Goal: Navigation & Orientation: Find specific page/section

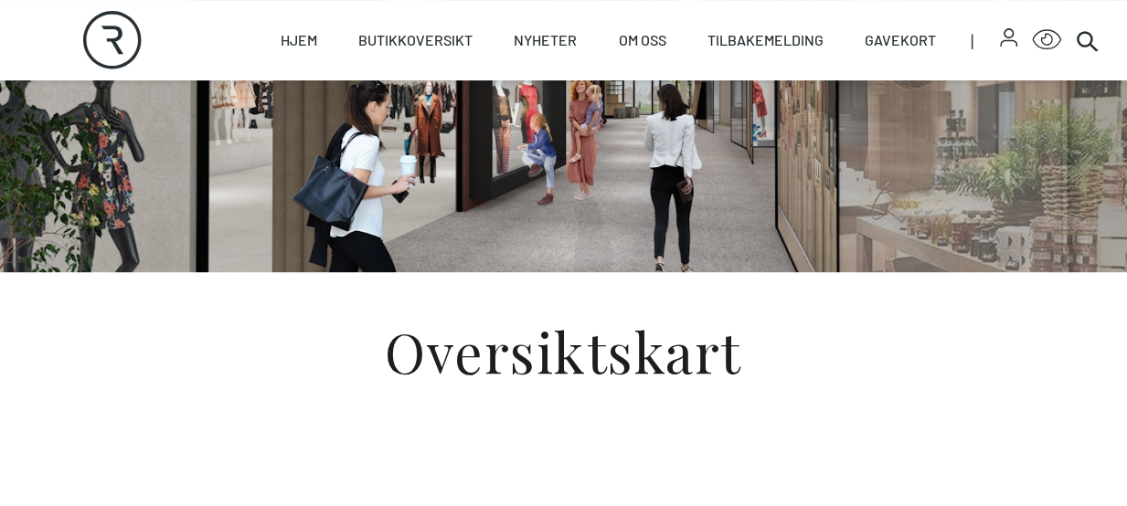
scroll to position [226, 0]
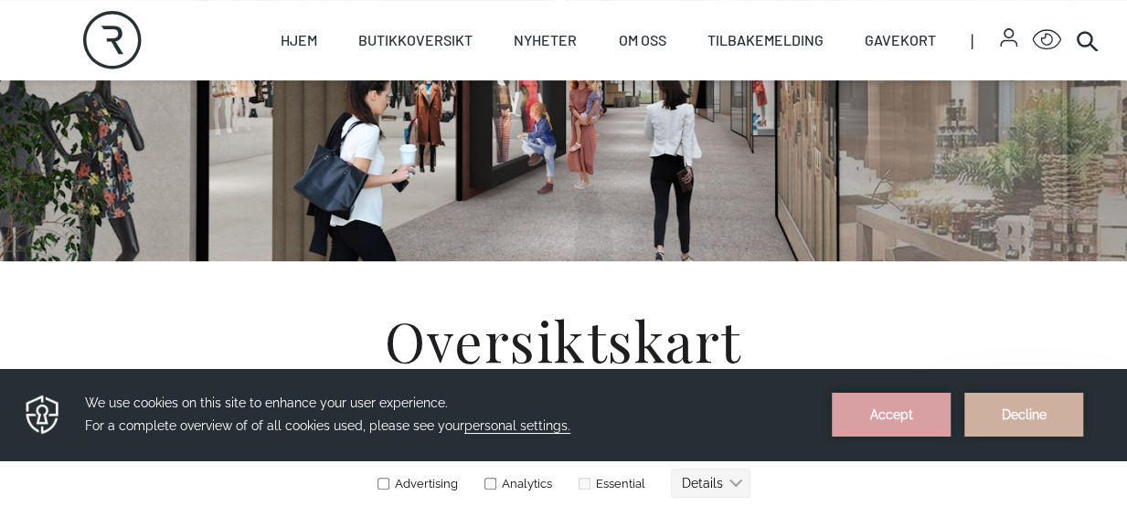
scroll to position [372, 0]
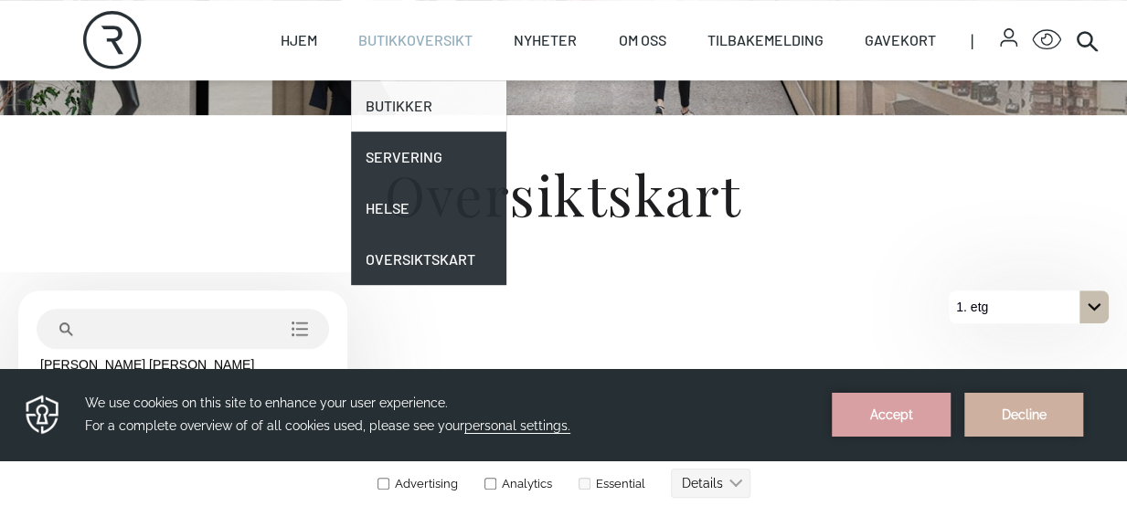
click at [398, 96] on link "Butikker" at bounding box center [428, 105] width 155 height 51
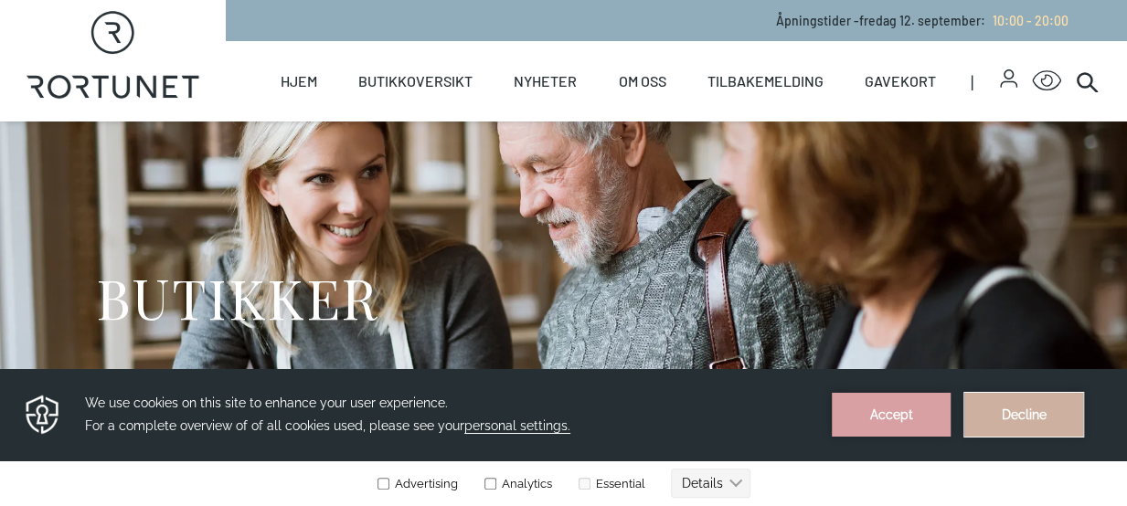
click at [1019, 393] on button "Decline" at bounding box center [1023, 415] width 119 height 44
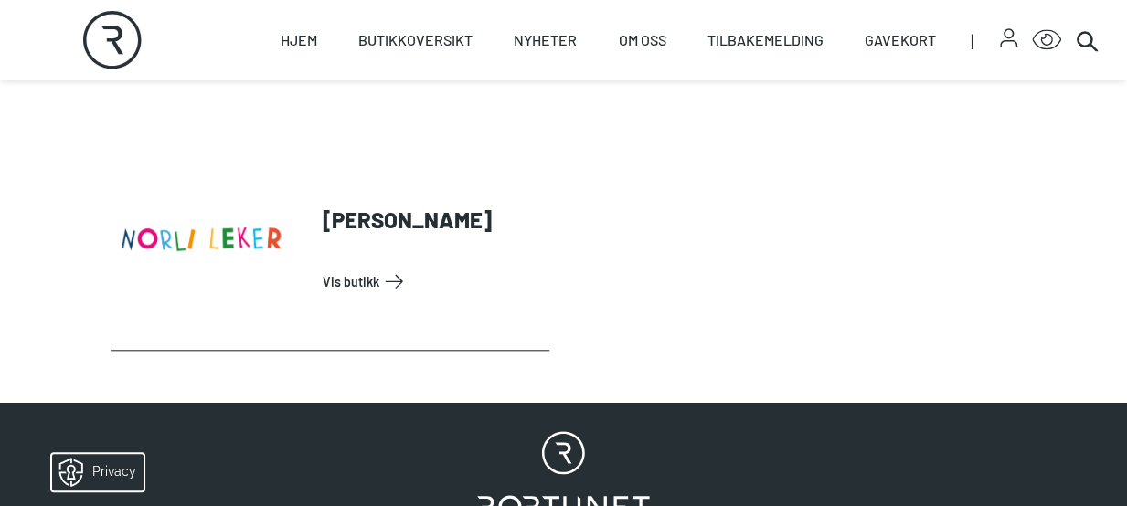
scroll to position [677, 0]
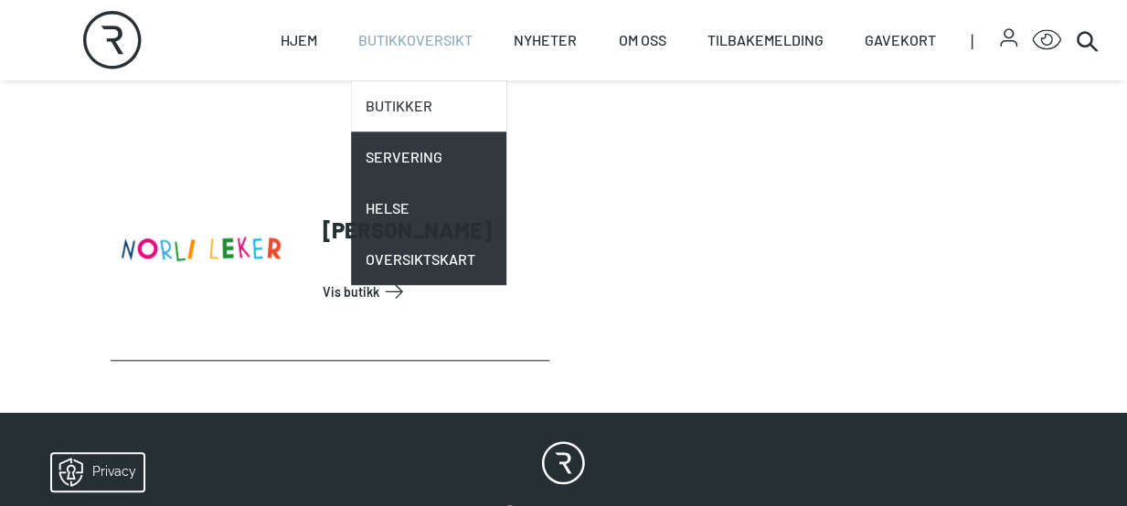
click at [409, 107] on link "Butikker" at bounding box center [428, 105] width 155 height 51
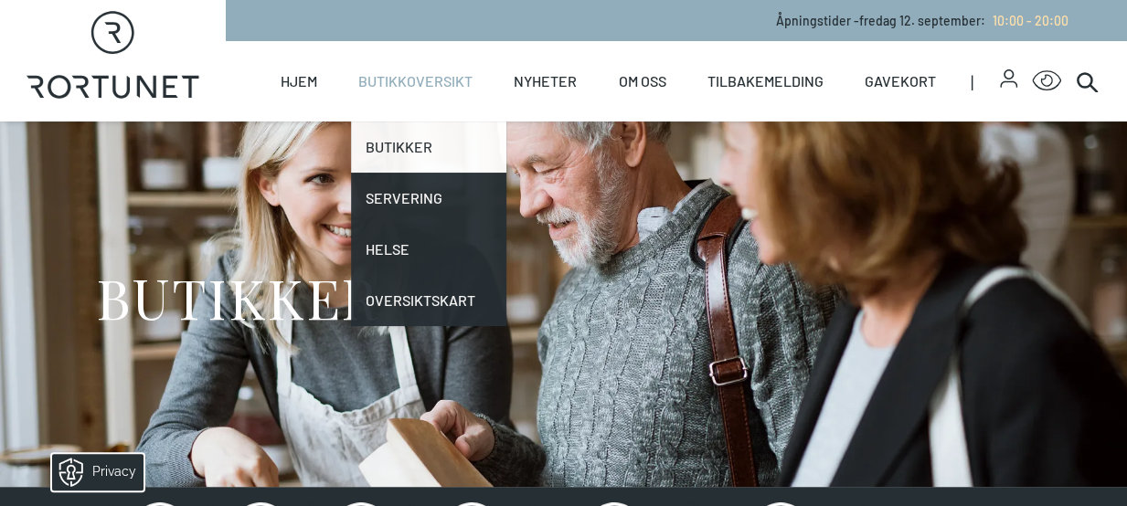
click at [403, 145] on link "Butikker" at bounding box center [428, 147] width 155 height 51
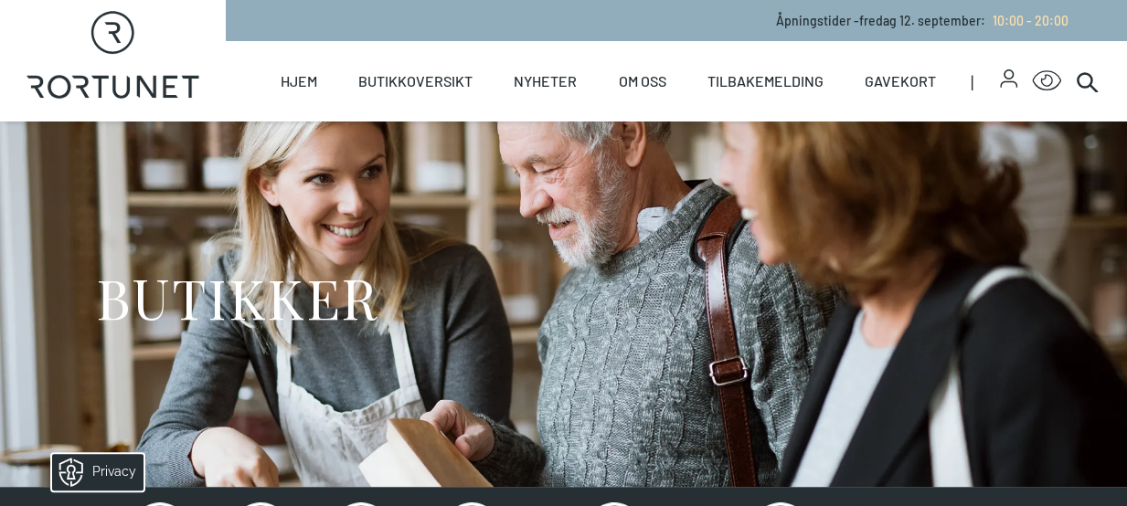
click at [575, 180] on div "BUTIKKER" at bounding box center [564, 305] width 936 height 366
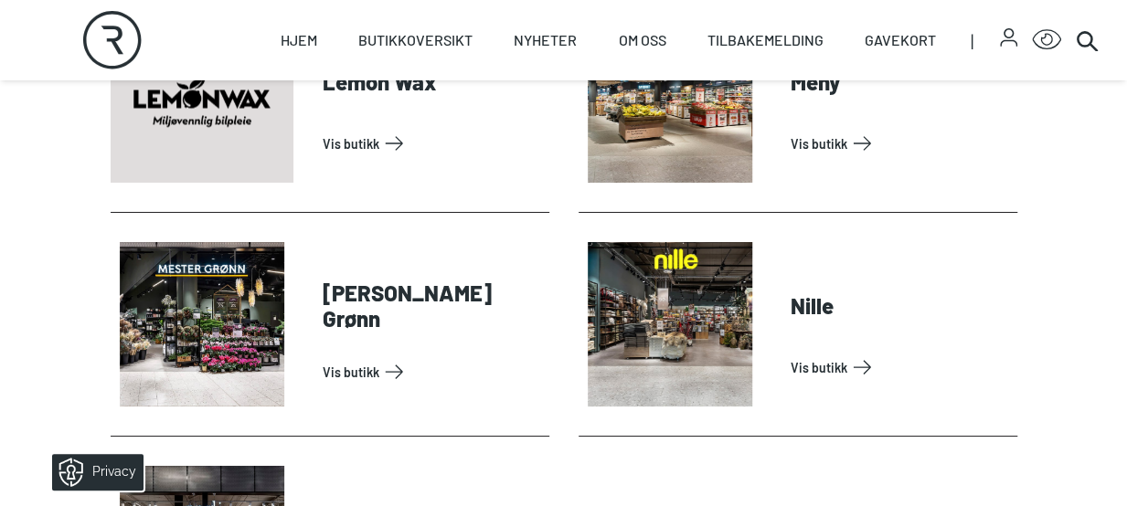
scroll to position [3290, 0]
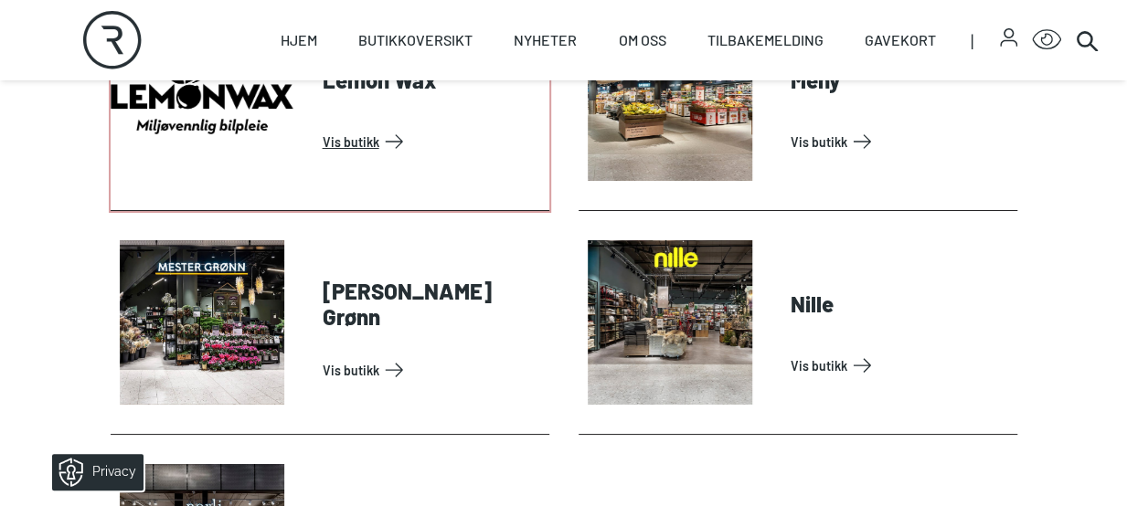
click at [350, 135] on link "Vis butikk" at bounding box center [432, 141] width 219 height 29
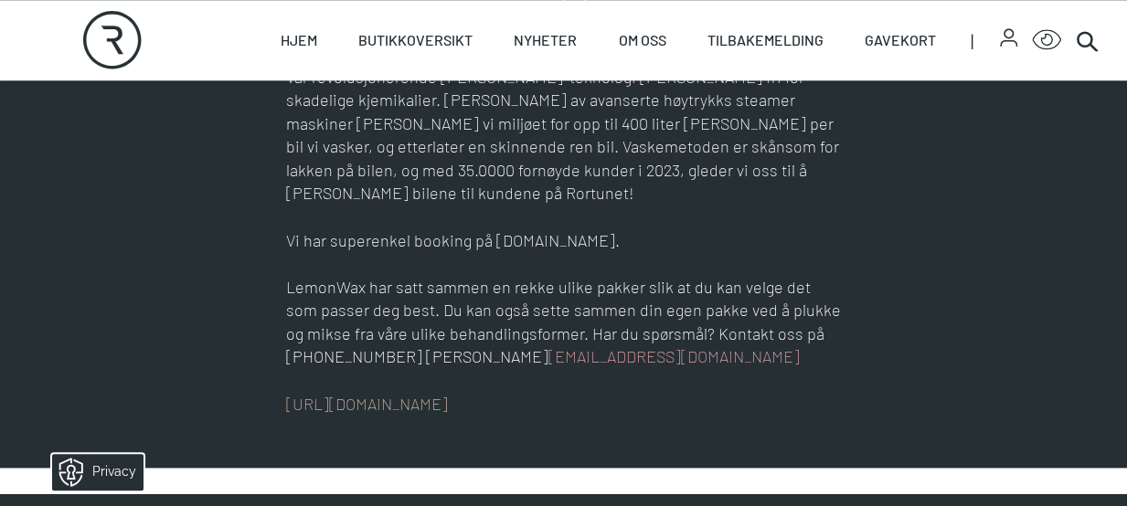
scroll to position [1097, 0]
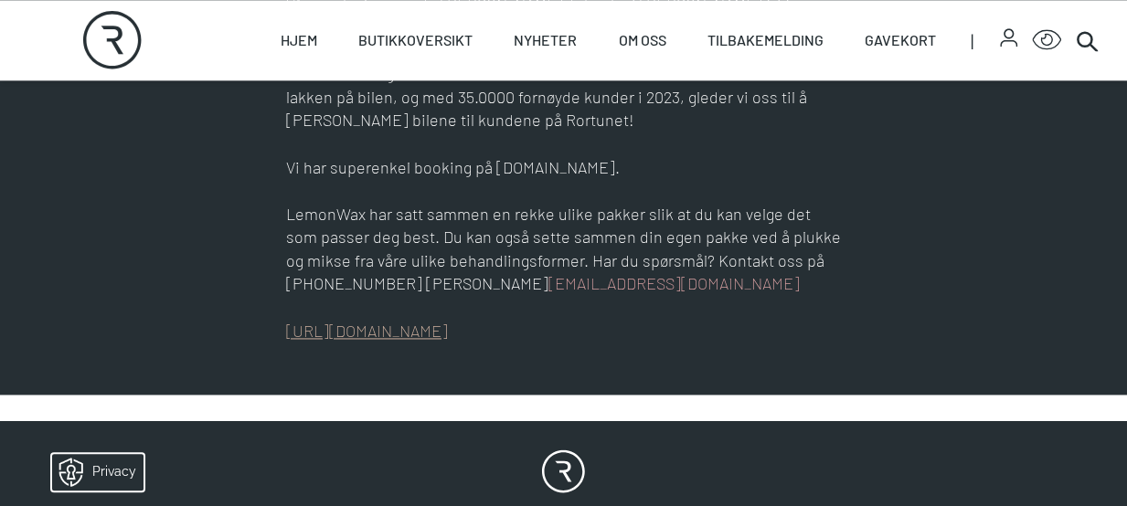
click at [369, 321] on link "[URL][DOMAIN_NAME]" at bounding box center [367, 331] width 162 height 20
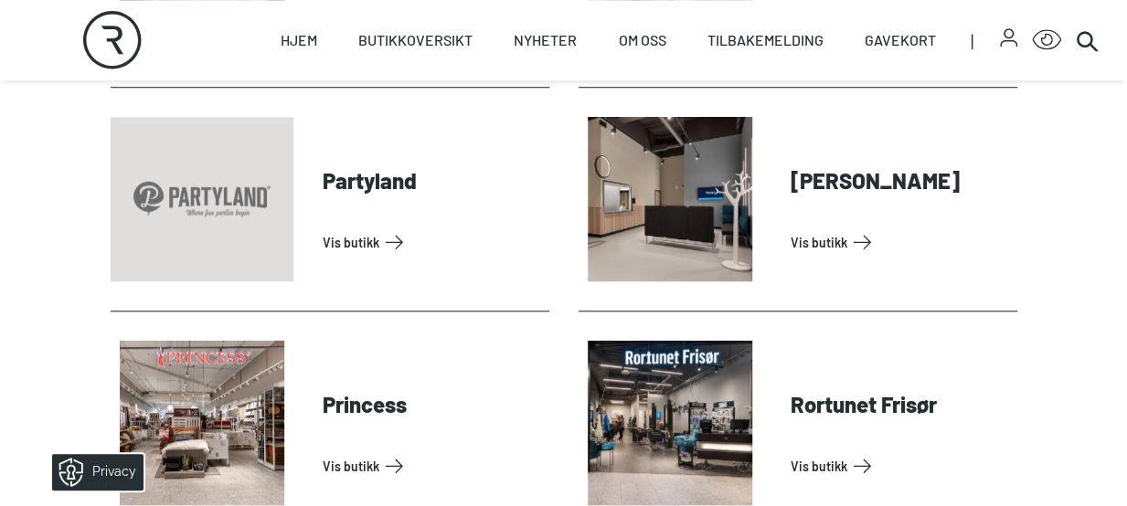
scroll to position [4095, 0]
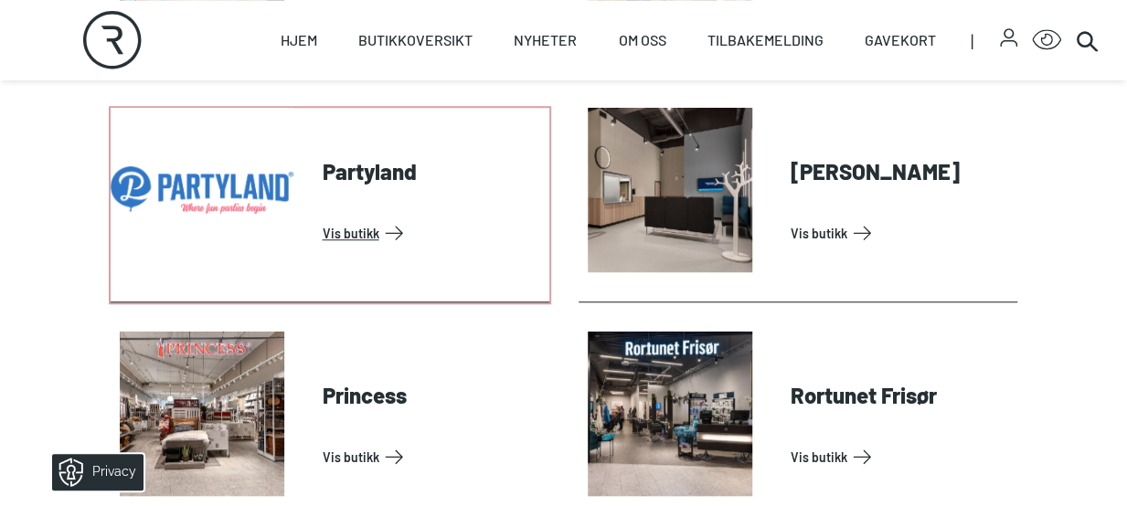
click at [337, 228] on link "Vis butikk" at bounding box center [432, 232] width 219 height 29
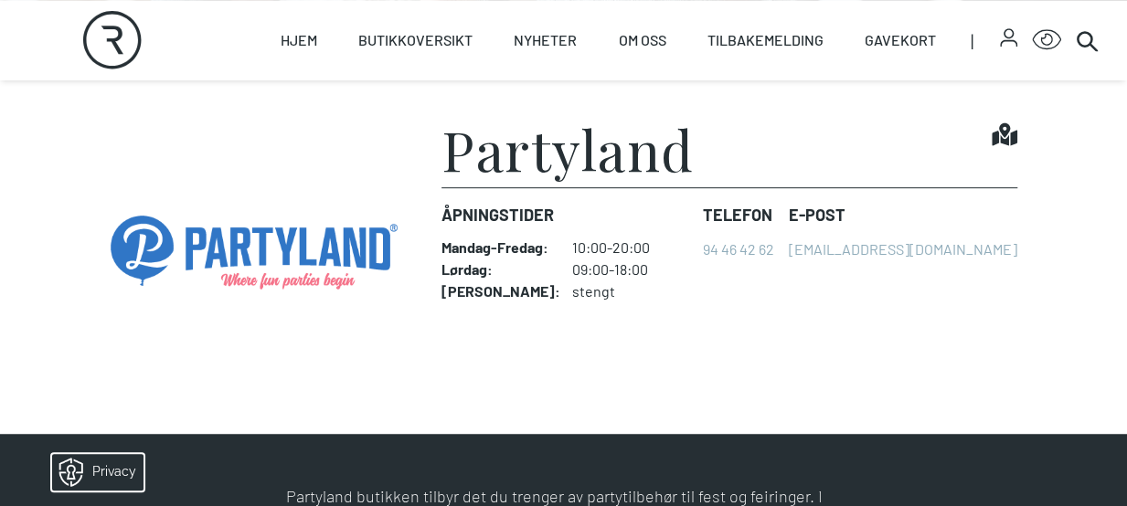
scroll to position [402, 0]
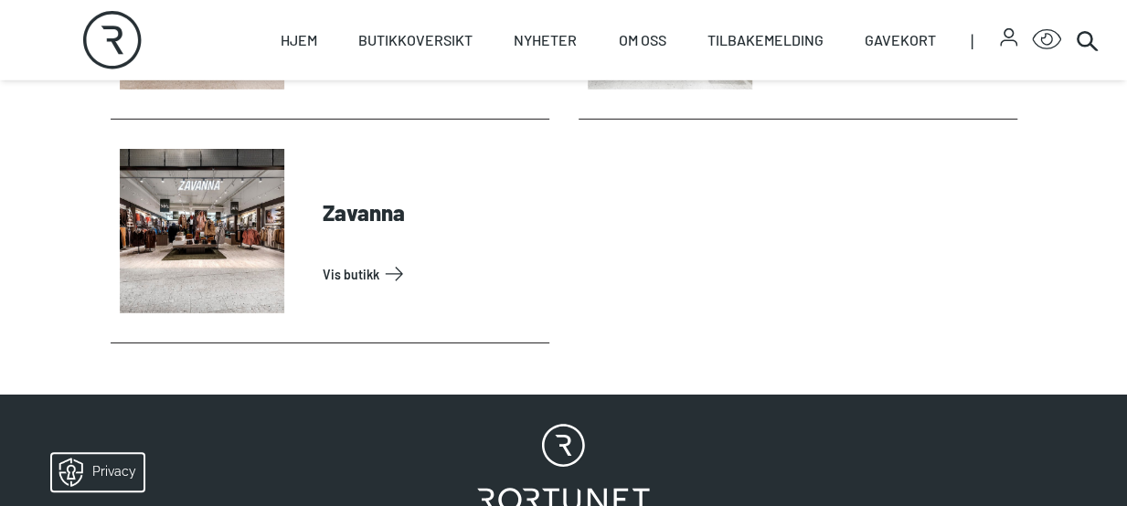
scroll to position [6215, 0]
